Goal: Feedback & Contribution: Leave review/rating

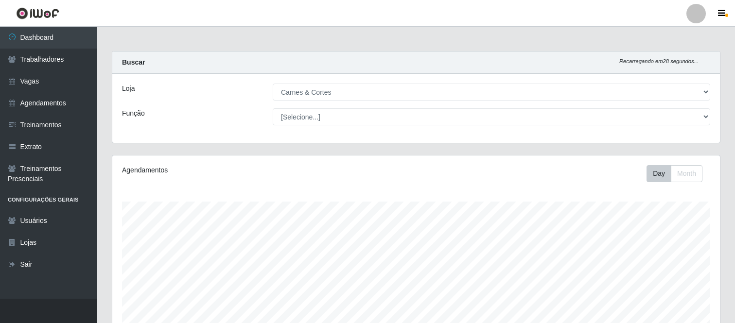
select select "433"
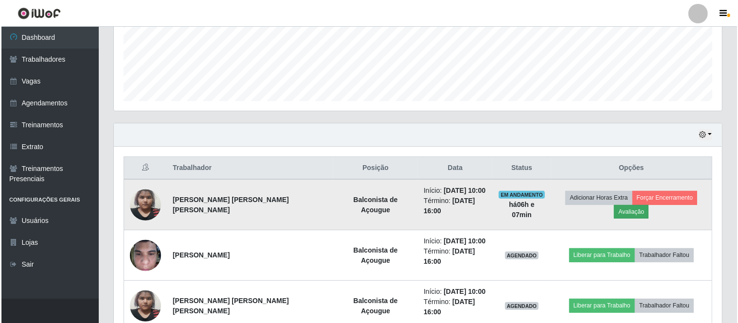
scroll to position [201, 608]
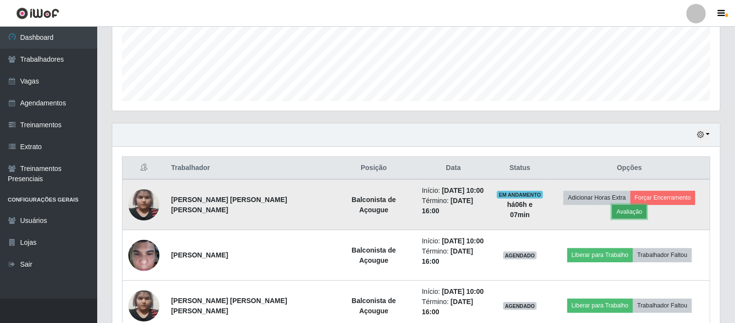
click at [647, 205] on button "Avaliação" at bounding box center [629, 212] width 35 height 14
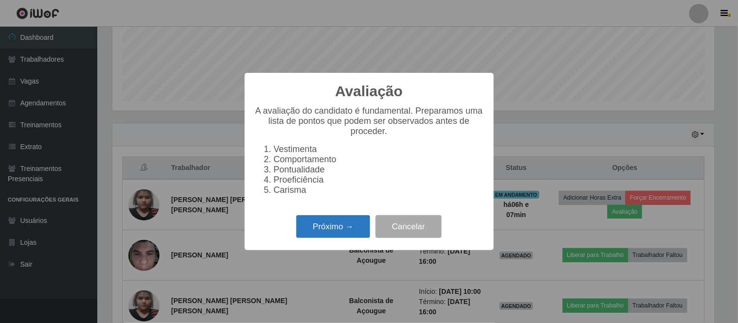
click at [323, 230] on button "Próximo →" at bounding box center [333, 226] width 74 height 23
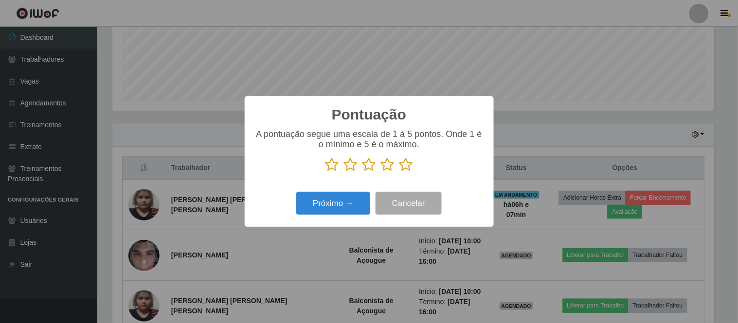
click at [371, 161] on icon at bounding box center [369, 165] width 14 height 15
click at [362, 172] on input "radio" at bounding box center [362, 172] width 0 height 0
click at [354, 202] on button "Próximo →" at bounding box center [333, 203] width 74 height 23
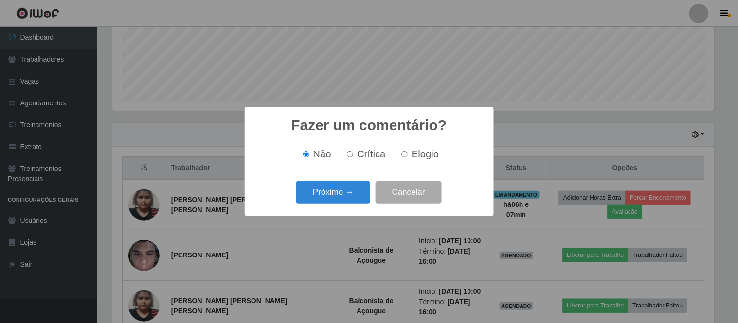
click at [405, 158] on input "Elogio" at bounding box center [404, 154] width 6 height 6
radio input "true"
click at [342, 196] on button "Próximo →" at bounding box center [333, 192] width 74 height 23
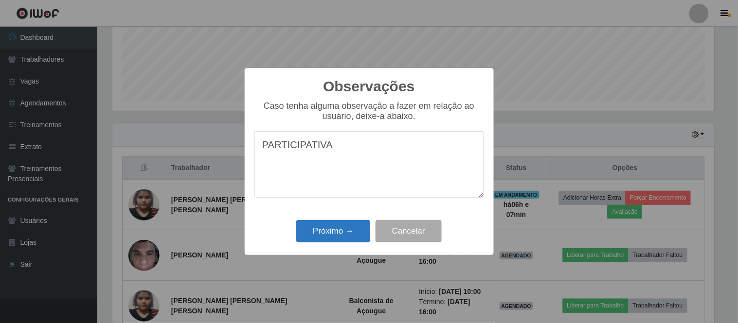
type textarea "PARTICIPATIVA"
click at [333, 235] on button "Próximo →" at bounding box center [333, 231] width 74 height 23
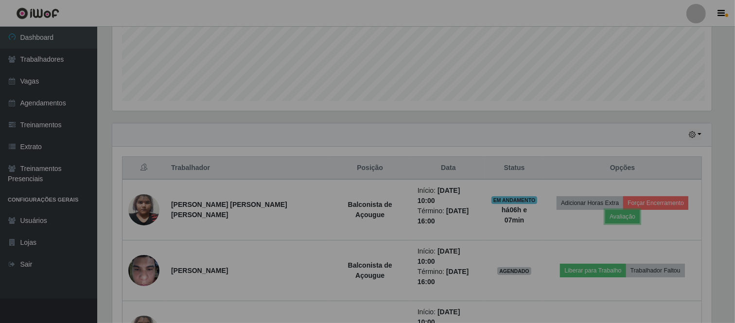
scroll to position [201, 608]
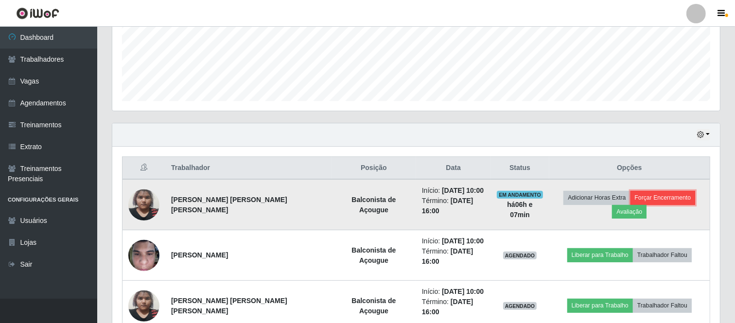
click at [635, 198] on button "Forçar Encerramento" at bounding box center [663, 198] width 65 height 14
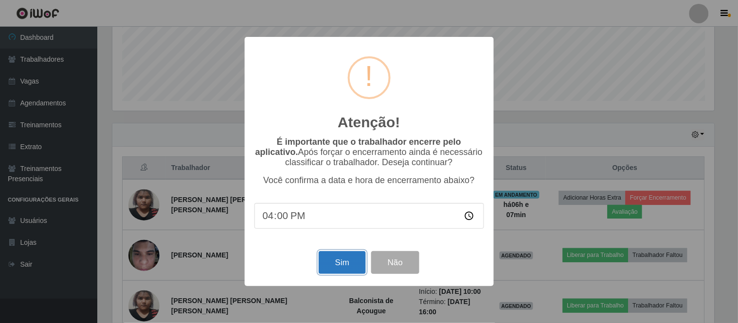
click at [346, 265] on button "Sim" at bounding box center [342, 262] width 47 height 23
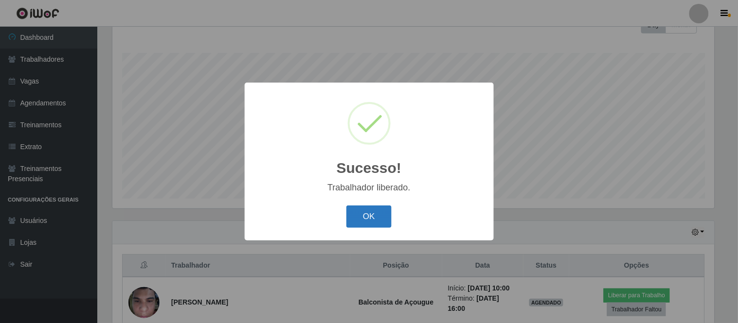
click at [370, 219] on button "OK" at bounding box center [368, 217] width 45 height 23
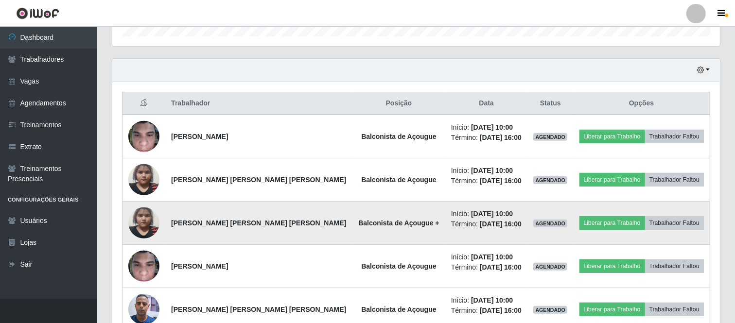
scroll to position [365, 0]
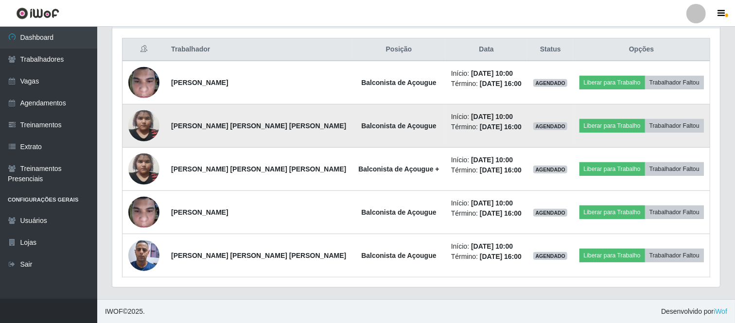
drag, startPoint x: 422, startPoint y: 116, endPoint x: 467, endPoint y: 118, distance: 45.3
click at [471, 118] on time "[DATE] 10:00" at bounding box center [492, 117] width 42 height 8
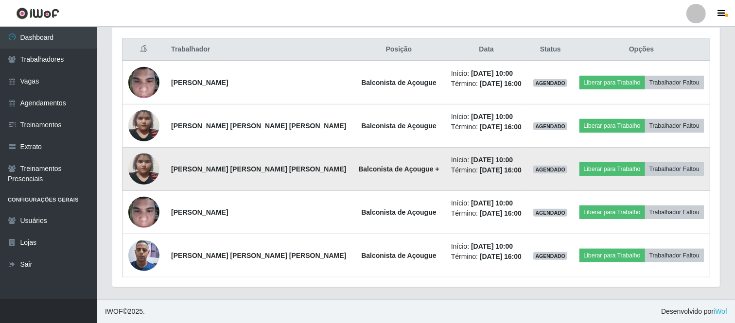
drag, startPoint x: 421, startPoint y: 159, endPoint x: 475, endPoint y: 161, distance: 54.0
click at [475, 161] on time "[DATE] 10:00" at bounding box center [492, 160] width 42 height 8
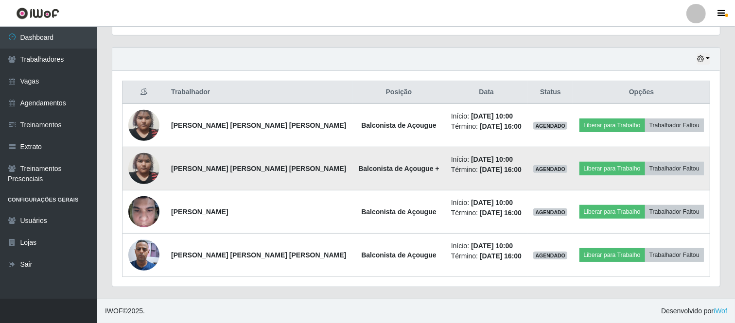
scroll to position [322, 0]
